Goal: Check status: Check status

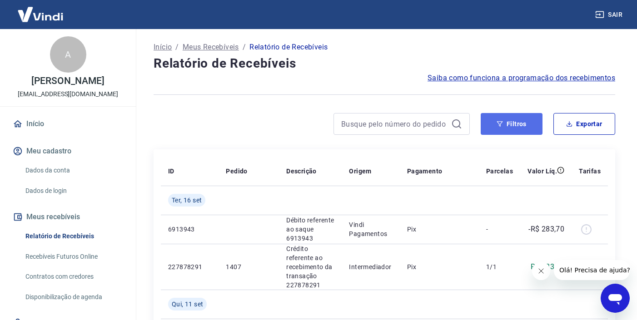
click at [519, 124] on button "Filtros" at bounding box center [512, 124] width 62 height 22
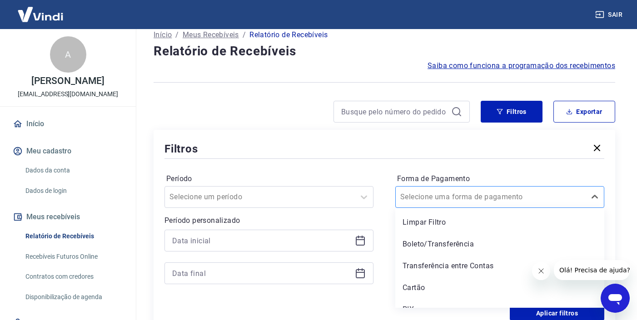
click at [455, 203] on div "Selecione uma forma de pagamento" at bounding box center [491, 197] width 190 height 16
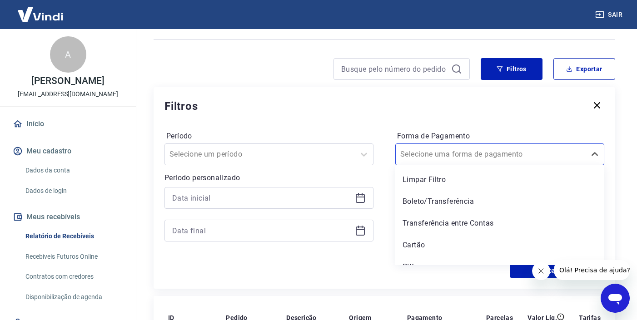
click at [353, 126] on div "Período Selecione um período Período personalizado Forma de Pagamento option Li…" at bounding box center [384, 190] width 440 height 145
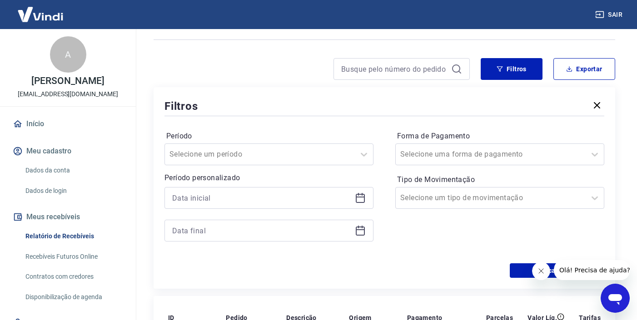
click at [360, 196] on icon at bounding box center [360, 198] width 11 height 11
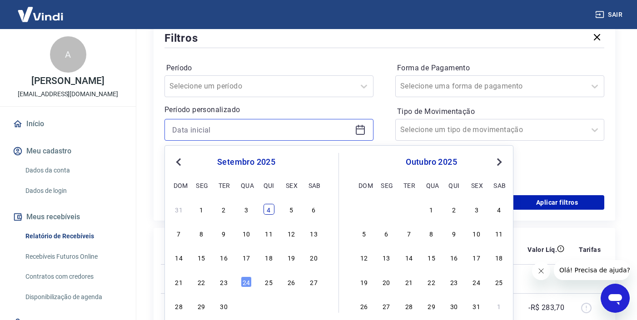
scroll to position [124, 0]
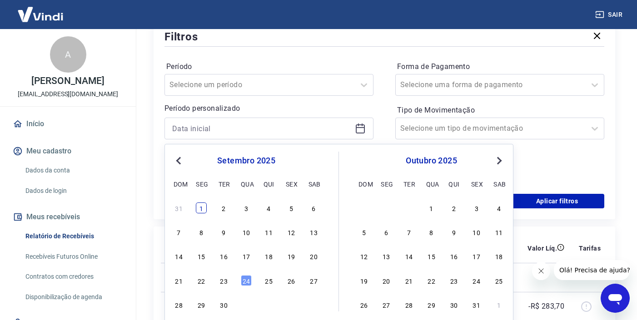
click at [202, 208] on div "1" at bounding box center [201, 208] width 11 height 11
type input "01/09/2025"
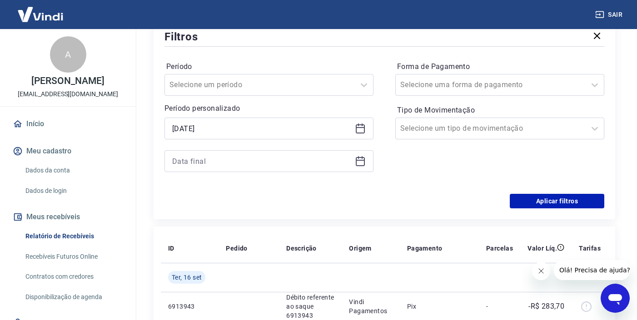
click at [360, 164] on icon at bounding box center [360, 161] width 11 height 11
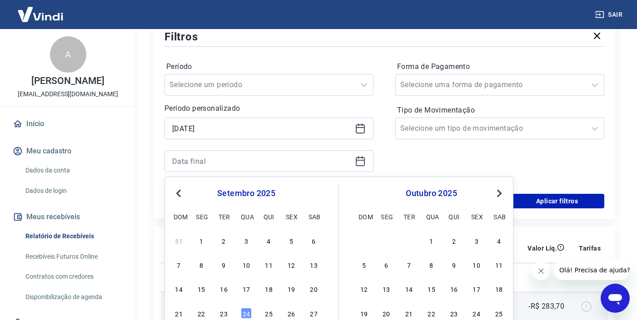
drag, startPoint x: 248, startPoint y: 313, endPoint x: 253, endPoint y: 312, distance: 5.1
click at [248, 313] on div "24" at bounding box center [246, 313] width 11 height 11
click at [247, 312] on td at bounding box center [248, 306] width 60 height 29
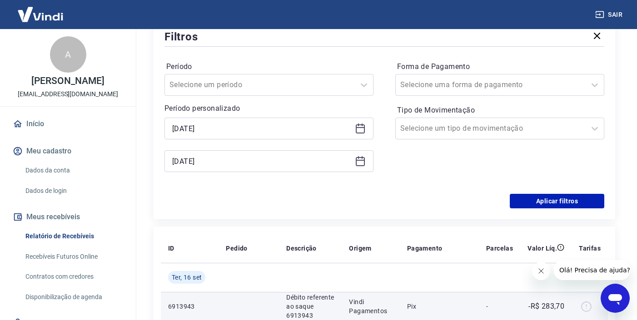
type input "24/09/2025"
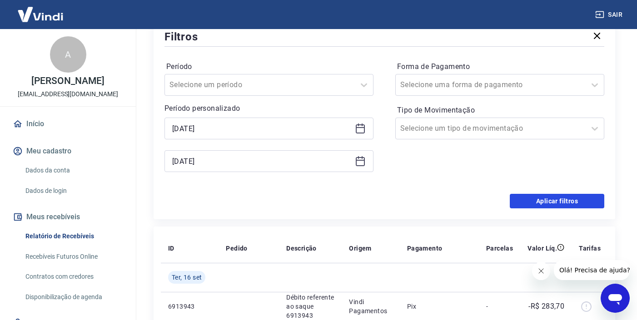
click at [526, 199] on button "Aplicar filtros" at bounding box center [557, 201] width 94 height 15
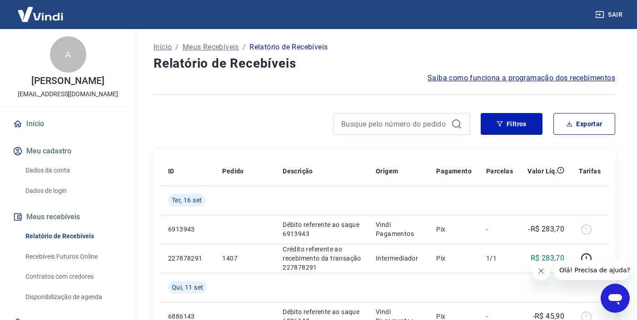
click at [35, 125] on link "Início" at bounding box center [68, 124] width 114 height 20
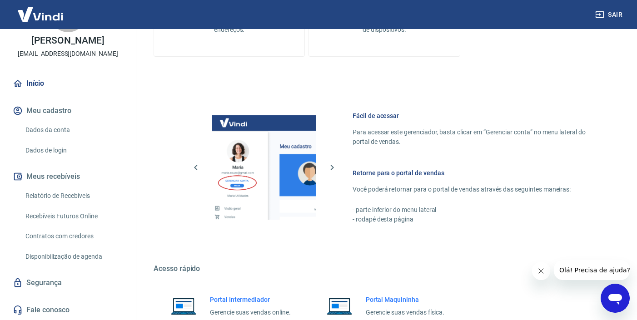
scroll to position [487, 0]
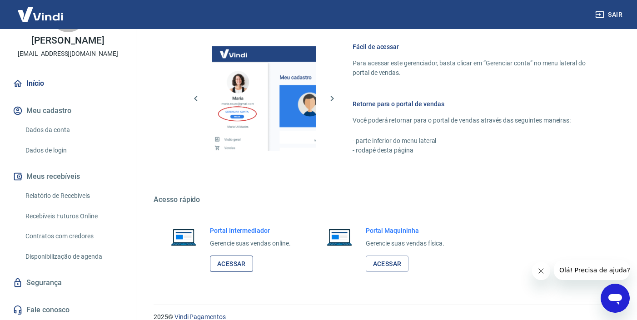
click at [237, 266] on link "Acessar" at bounding box center [231, 264] width 43 height 17
